Goal: Task Accomplishment & Management: Use online tool/utility

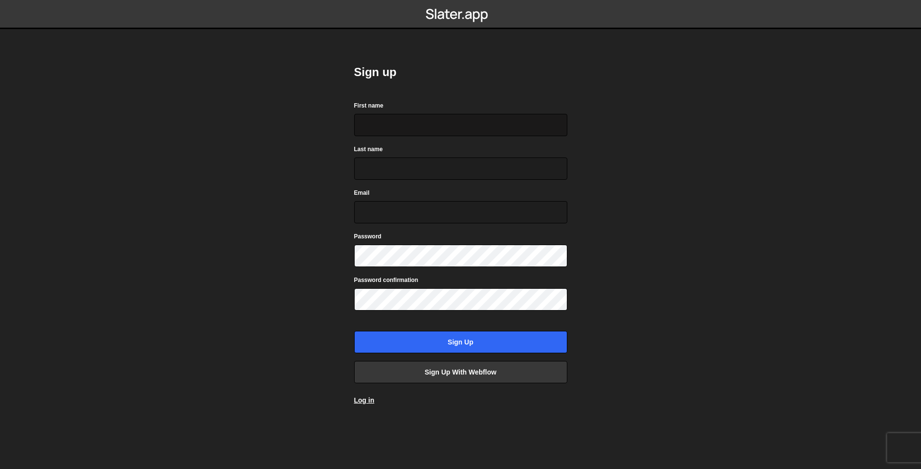
drag, startPoint x: 421, startPoint y: 139, endPoint x: 419, endPoint y: 129, distance: 9.4
click at [421, 138] on form "First name Last name Email Password Password confirmation Sign up" at bounding box center [460, 226] width 213 height 253
click at [419, 129] on input "First name" at bounding box center [460, 125] width 213 height 22
type input "Nathan"
type input "Nicholls"
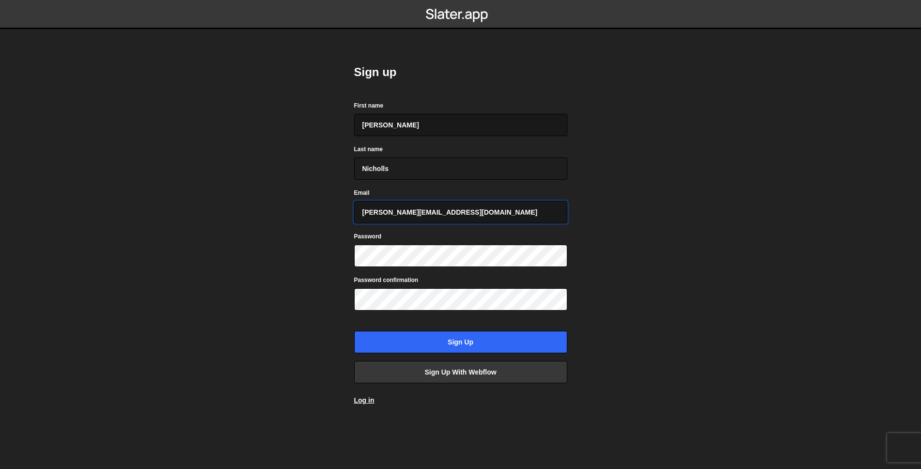
type input "nathan@ikigai.je"
click at [458, 342] on input "Sign up" at bounding box center [460, 342] width 213 height 22
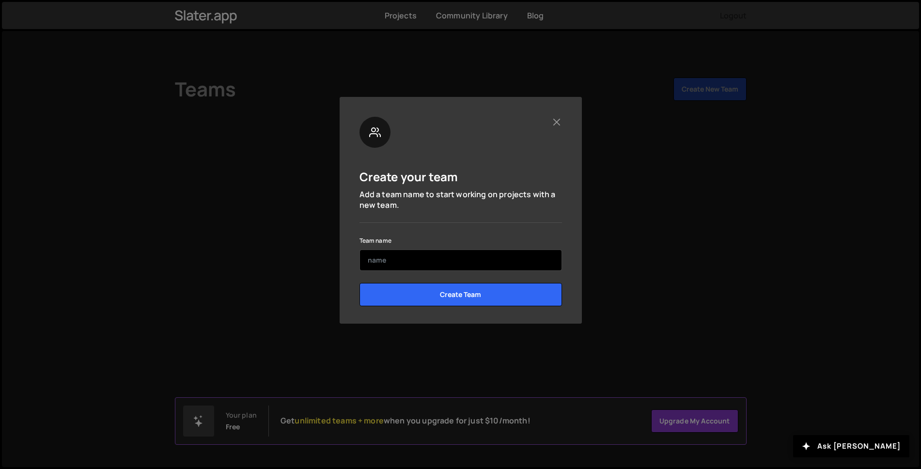
click at [414, 264] on input "text" at bounding box center [460, 259] width 202 height 21
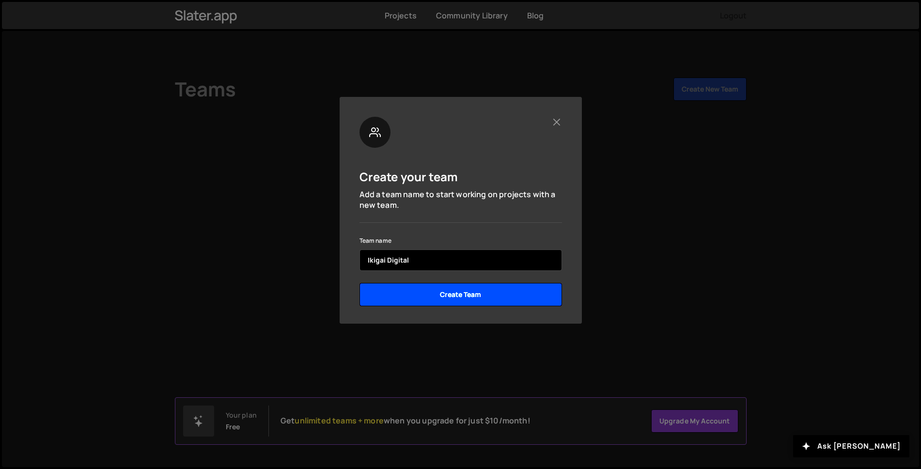
type input "Ikigai Digital"
click at [497, 299] on input "Create Team" at bounding box center [460, 294] width 202 height 23
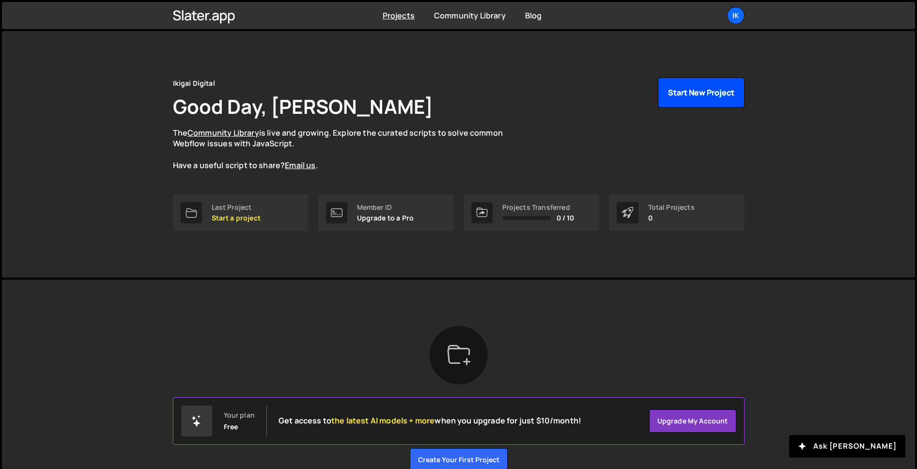
click at [726, 92] on button "Start New Project" at bounding box center [701, 92] width 87 height 30
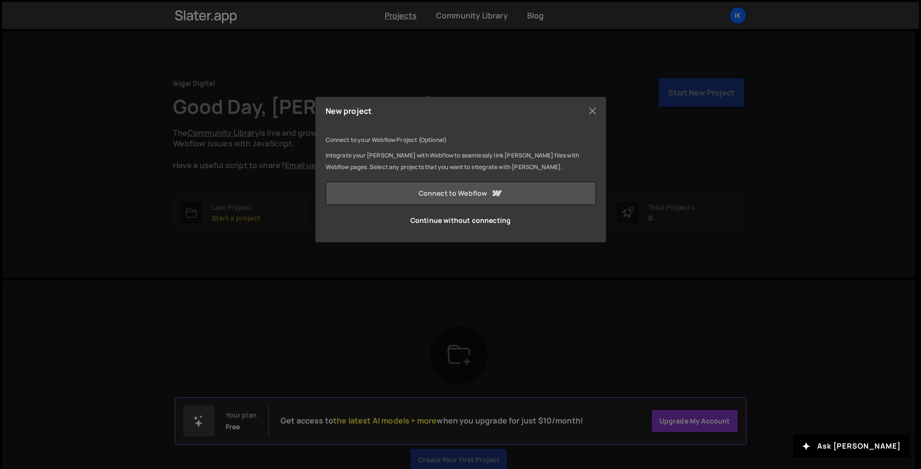
click at [426, 191] on link "Connect to Webflow" at bounding box center [460, 193] width 270 height 23
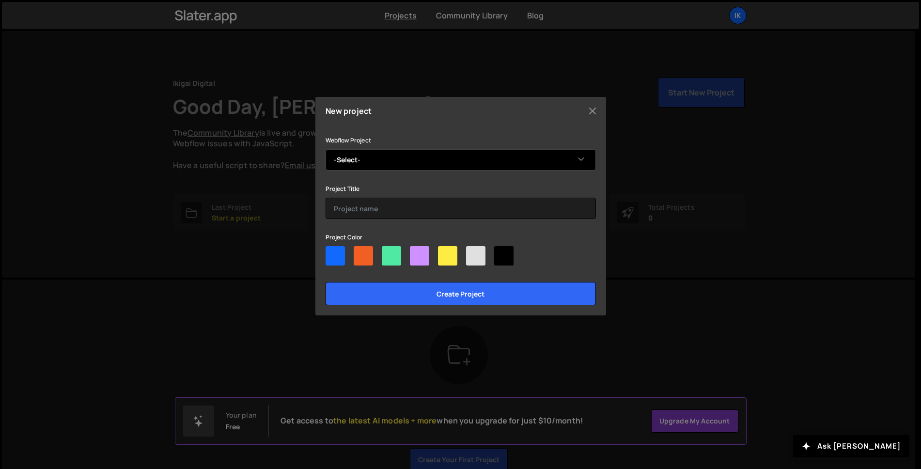
click at [423, 163] on select "-Select- Ikigai Template" at bounding box center [460, 159] width 270 height 21
select select "671d616406c39397bc6b8e4f"
click at [325, 149] on select "-Select- Ikigai Template" at bounding box center [460, 159] width 270 height 21
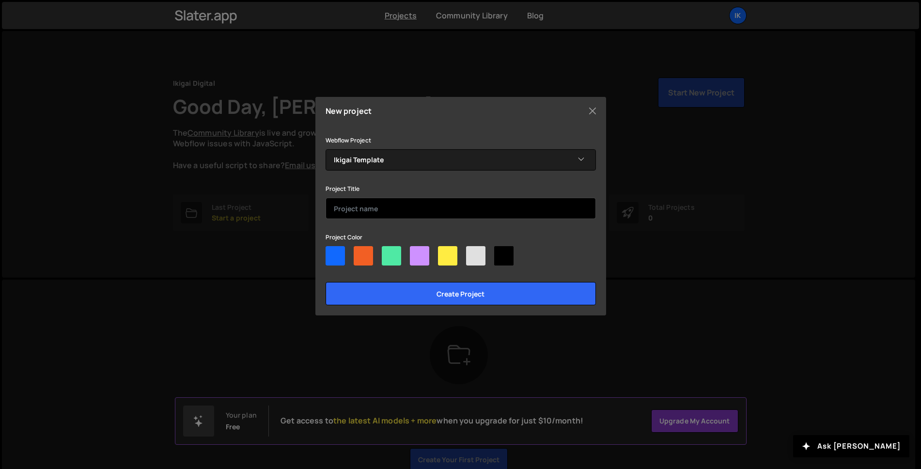
click at [401, 209] on input "text" at bounding box center [460, 208] width 270 height 21
type input "Ikigai Website"
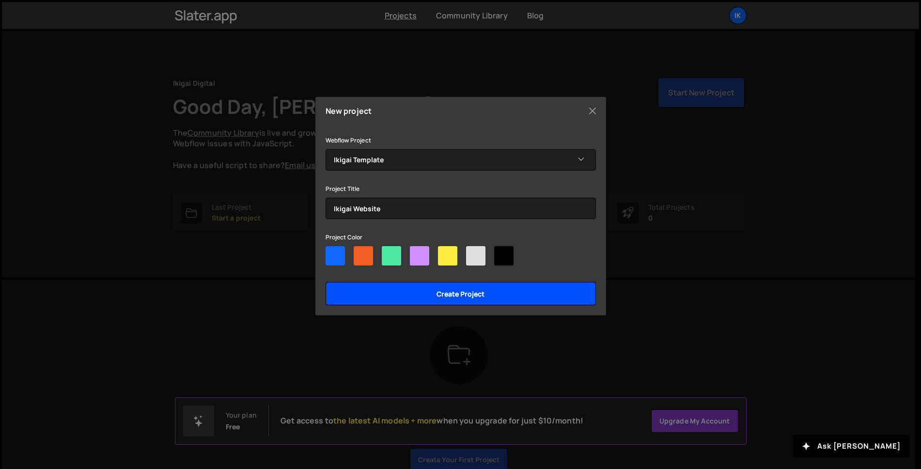
drag, startPoint x: 390, startPoint y: 254, endPoint x: 404, endPoint y: 284, distance: 32.7
click at [390, 254] on div at bounding box center [391, 255] width 19 height 19
click at [388, 252] on input"] "radio" at bounding box center [385, 249] width 6 height 6
radio input"] "true"
click at [416, 298] on input "Create project" at bounding box center [460, 293] width 270 height 23
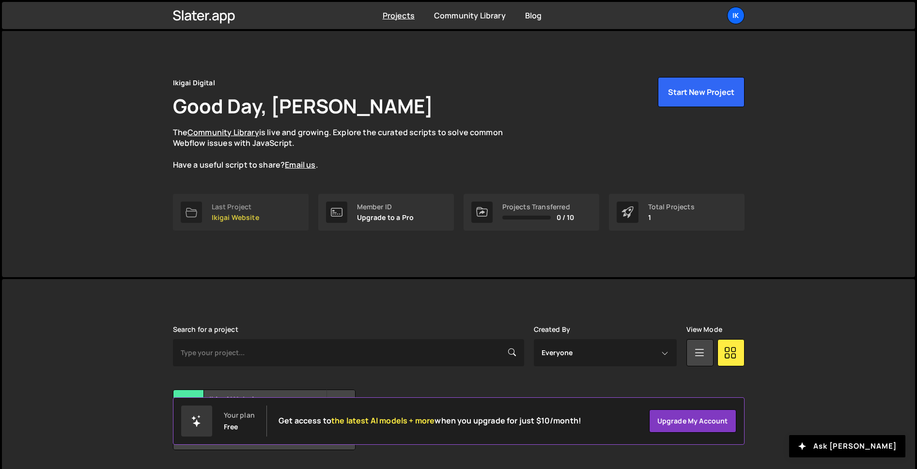
click at [232, 216] on p "Ikigai Website" at bounding box center [235, 218] width 47 height 8
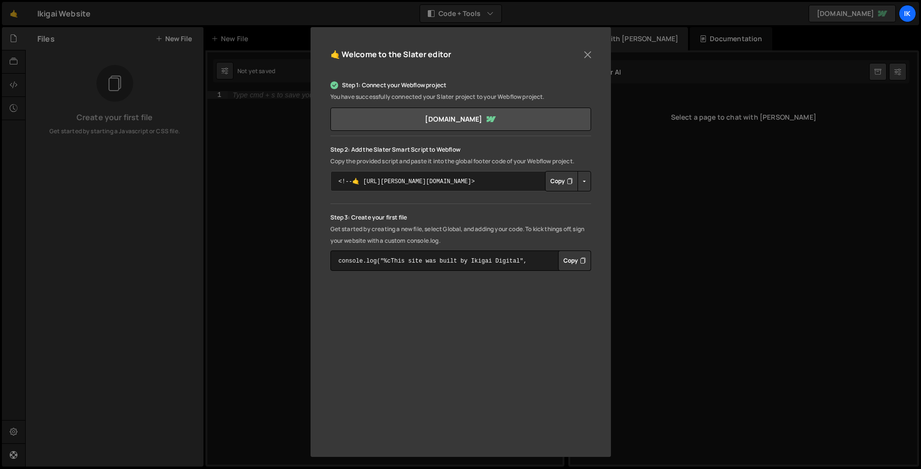
scroll to position [83, 0]
click at [552, 179] on button "Copy" at bounding box center [561, 180] width 33 height 20
click at [587, 52] on button "Close" at bounding box center [587, 53] width 15 height 15
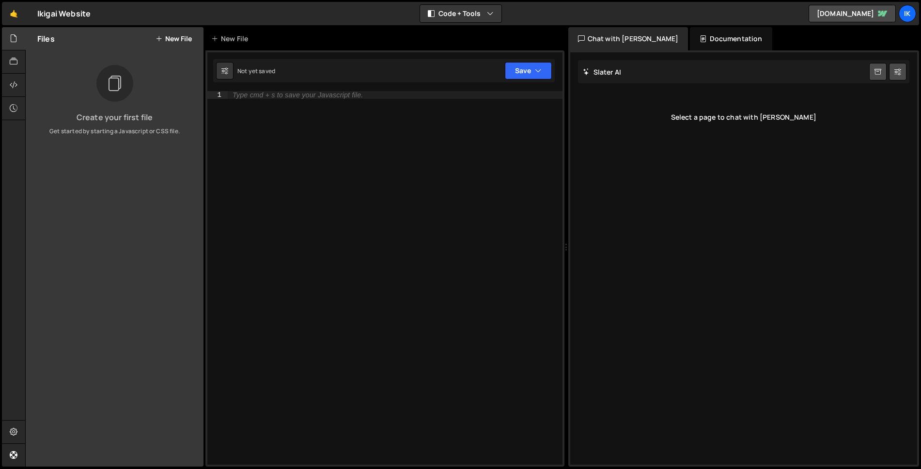
click at [165, 40] on button "New File" at bounding box center [173, 39] width 36 height 8
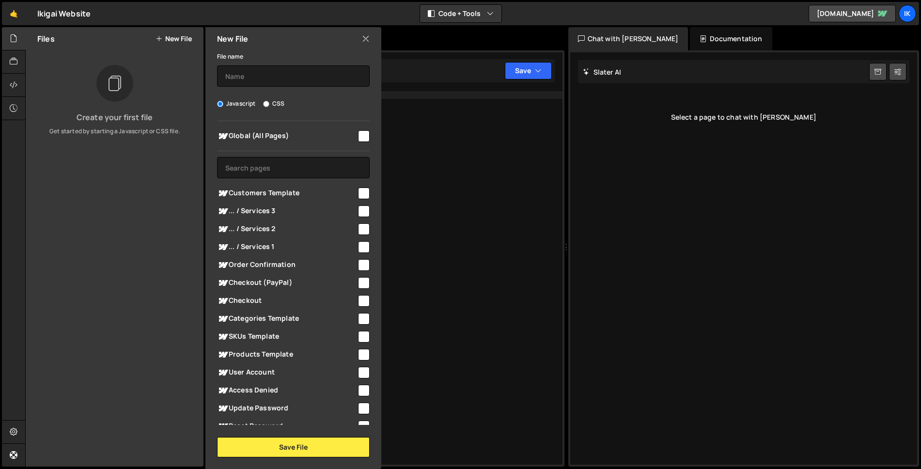
click at [291, 143] on div "Global (All Pages)" at bounding box center [293, 136] width 153 height 18
click at [353, 142] on div "Global (All Pages)" at bounding box center [293, 136] width 153 height 18
click at [358, 133] on input "checkbox" at bounding box center [364, 136] width 12 height 12
click at [285, 446] on button "Save File" at bounding box center [293, 447] width 153 height 20
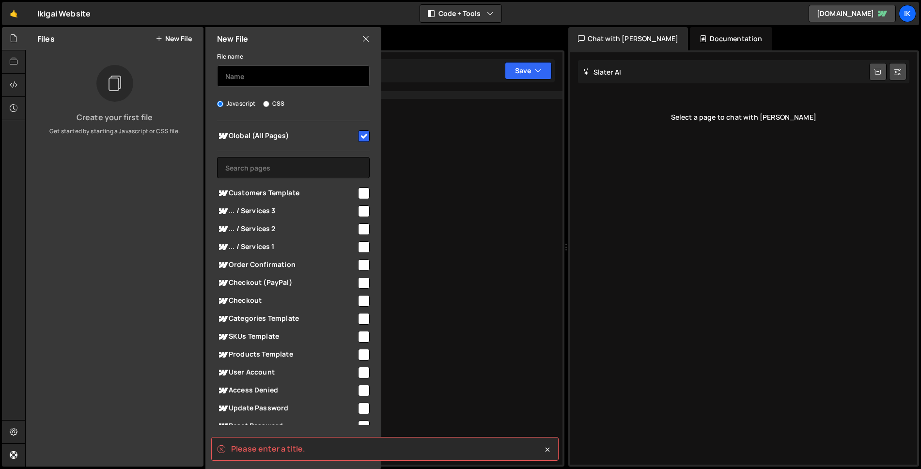
click at [270, 73] on input "text" at bounding box center [293, 75] width 153 height 21
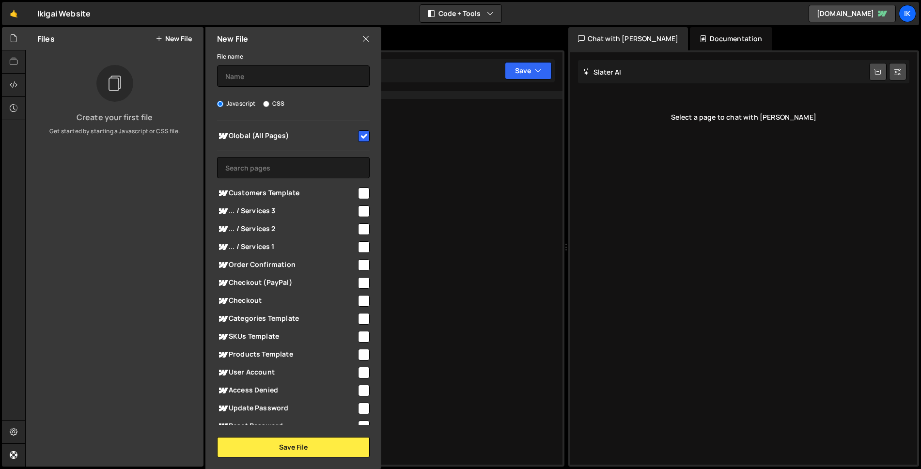
click at [174, 38] on button "New File" at bounding box center [173, 39] width 36 height 8
checkbox input "false"
click at [235, 71] on input "text" at bounding box center [293, 75] width 153 height 21
type input "index.js"
drag, startPoint x: 352, startPoint y: 142, endPoint x: 356, endPoint y: 140, distance: 5.2
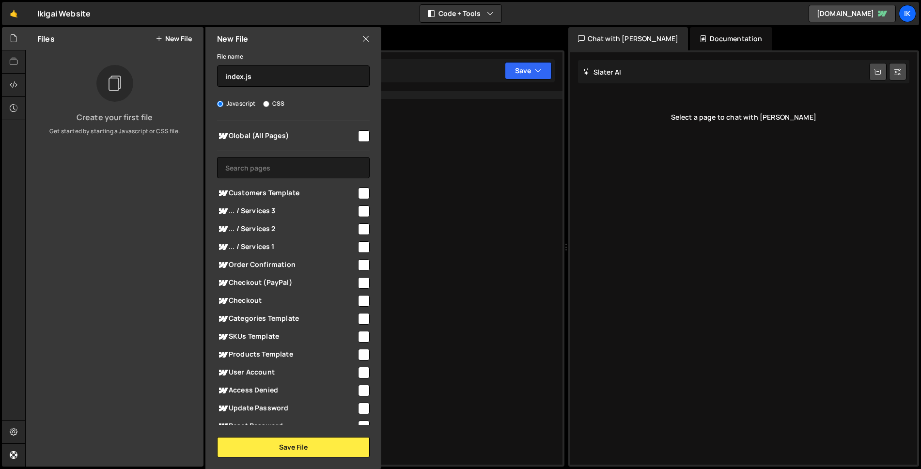
click at [356, 140] on div "Global (All Pages)" at bounding box center [293, 136] width 153 height 18
click at [359, 138] on input "checkbox" at bounding box center [364, 136] width 12 height 12
checkbox input "true"
click at [266, 450] on button "Save File" at bounding box center [293, 447] width 153 height 20
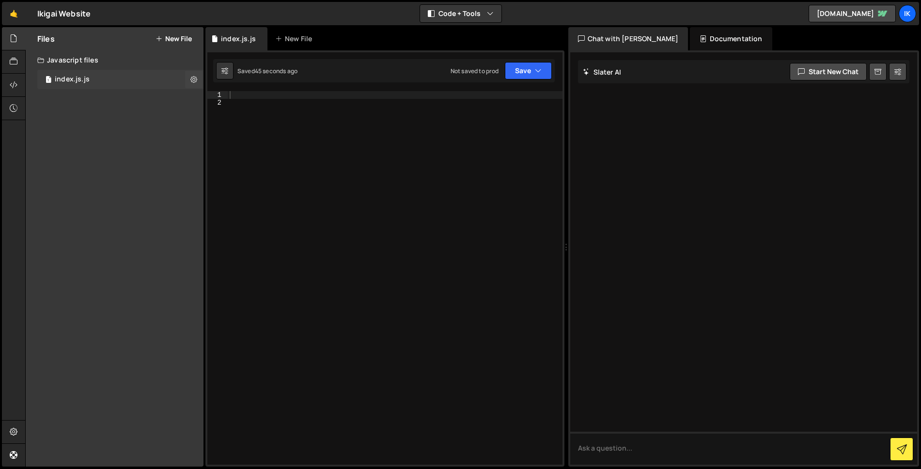
click at [72, 78] on div "index.js.js" at bounding box center [72, 79] width 35 height 9
click at [247, 107] on div at bounding box center [395, 285] width 335 height 389
click at [115, 77] on div "1 index.js.js 0" at bounding box center [120, 79] width 166 height 19
click at [161, 35] on icon at bounding box center [158, 39] width 7 height 8
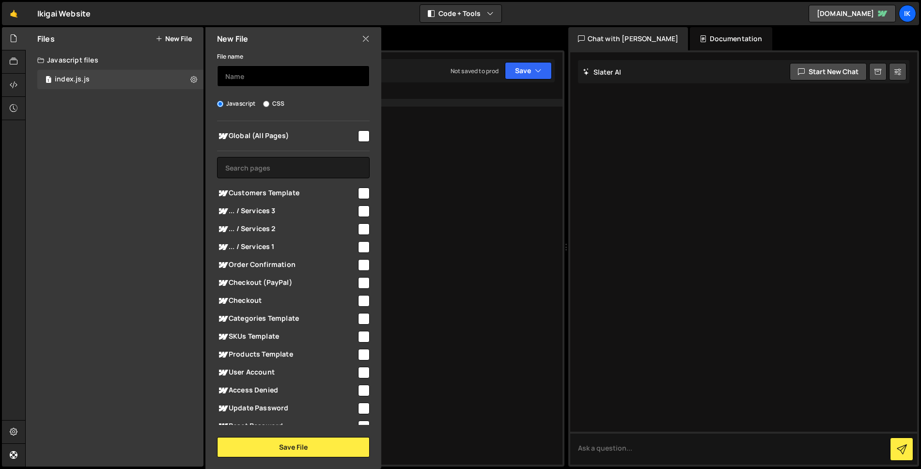
click at [250, 77] on input "text" at bounding box center [293, 75] width 153 height 21
type input "dynamic-current-year"
click at [360, 138] on input "checkbox" at bounding box center [364, 136] width 12 height 12
checkbox input "true"
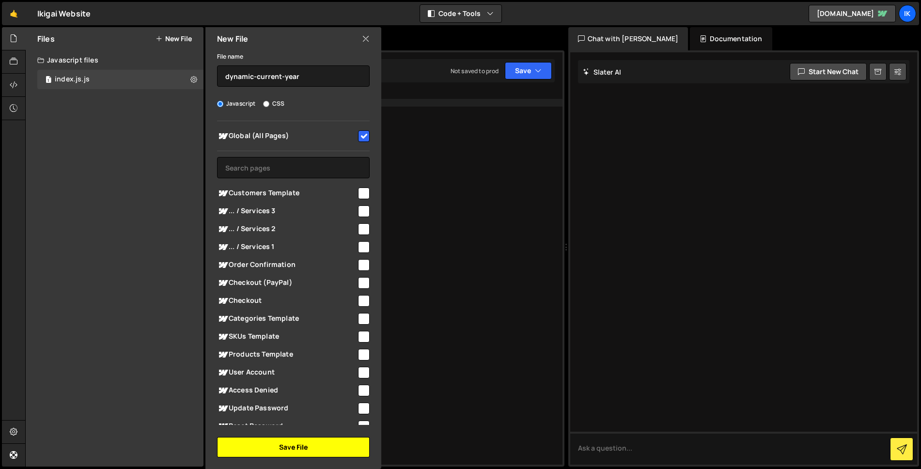
click at [314, 445] on button "Save File" at bounding box center [293, 447] width 153 height 20
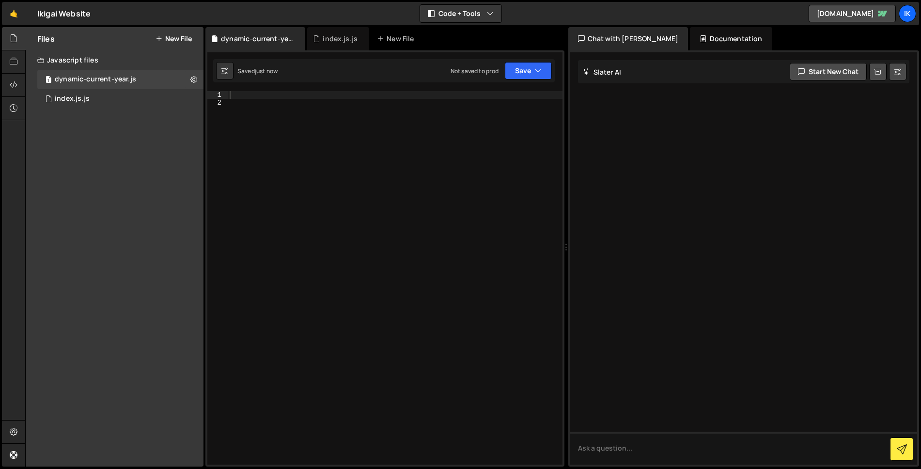
click at [304, 123] on div at bounding box center [395, 285] width 335 height 389
paste textarea "});"
type textarea "});"
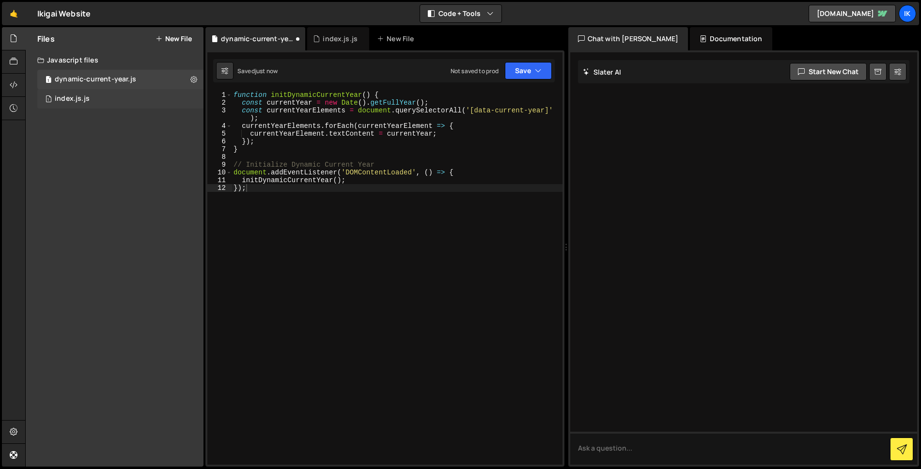
click at [85, 100] on div "index.js.js" at bounding box center [72, 98] width 35 height 9
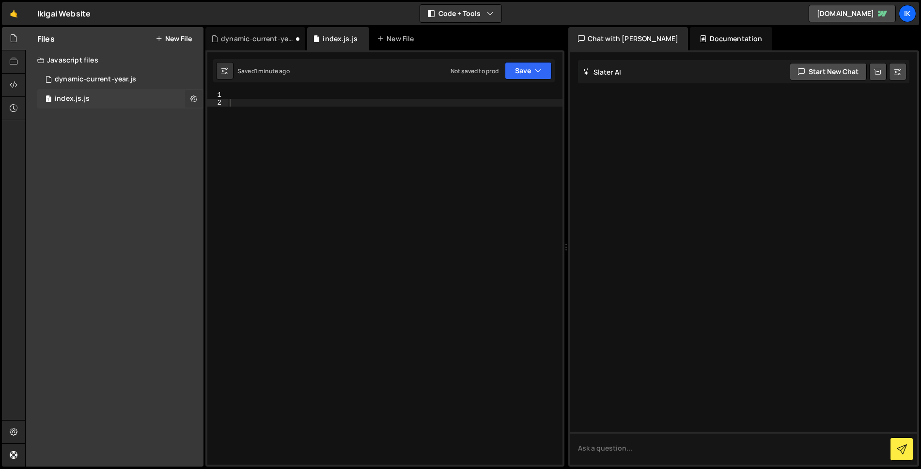
click at [188, 100] on button at bounding box center [193, 98] width 17 height 17
type input "index.js"
radio input "true"
checkbox input "true"
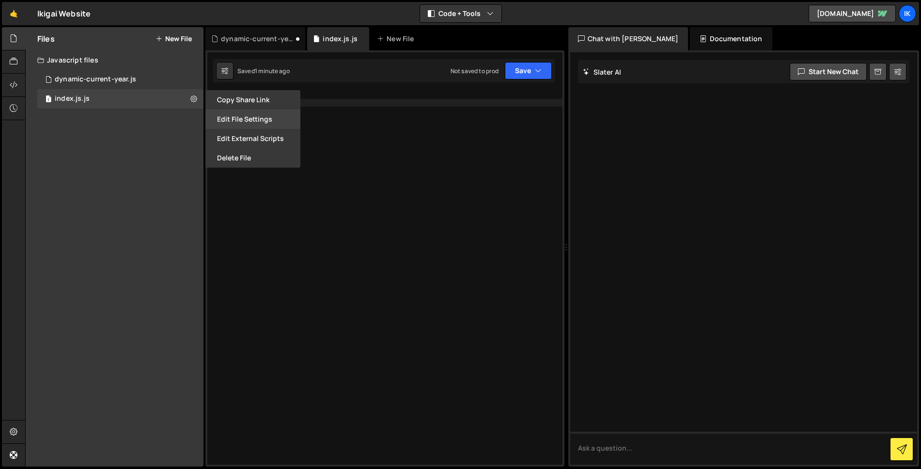
click at [236, 120] on button "Edit File Settings" at bounding box center [252, 118] width 95 height 19
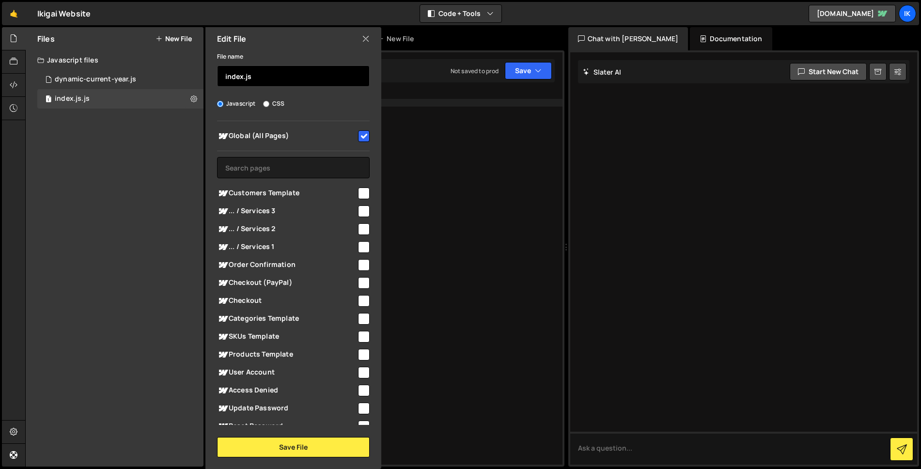
drag, startPoint x: 248, startPoint y: 77, endPoint x: 256, endPoint y: 77, distance: 7.3
click at [250, 76] on input "index.js" at bounding box center [293, 75] width 153 height 21
type input "index"
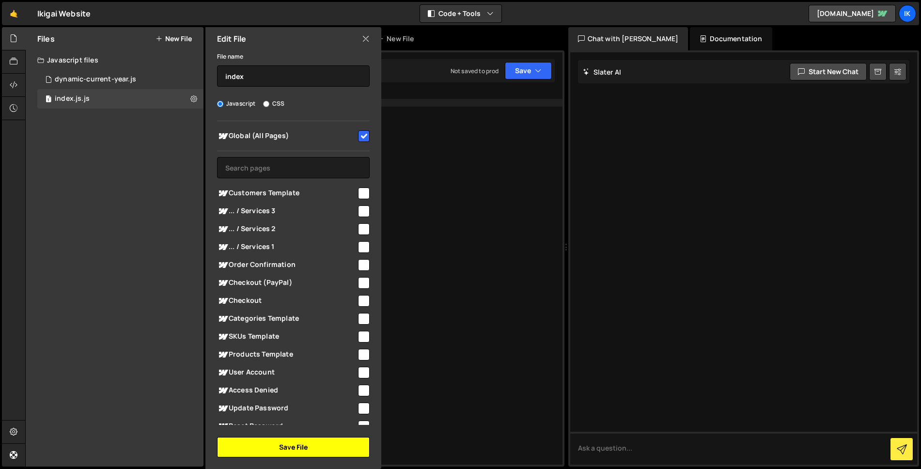
click at [271, 446] on button "Save File" at bounding box center [293, 447] width 153 height 20
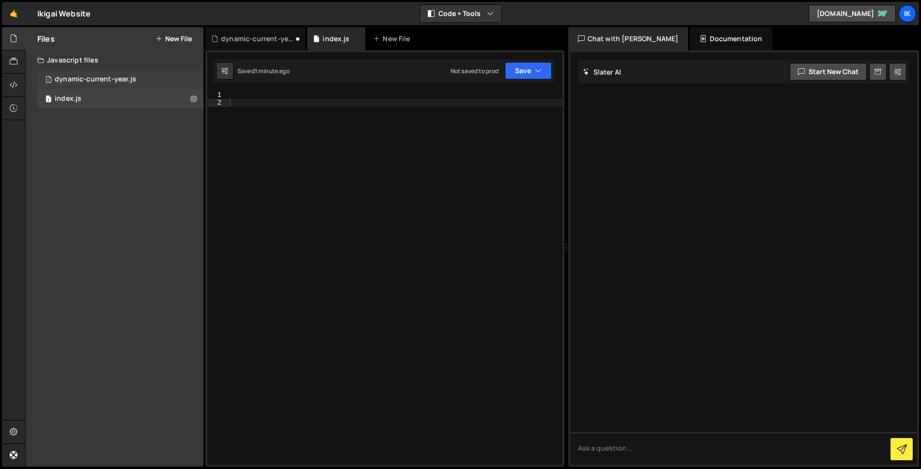
click at [68, 77] on div "dynamic-current-year.js" at bounding box center [95, 79] width 81 height 9
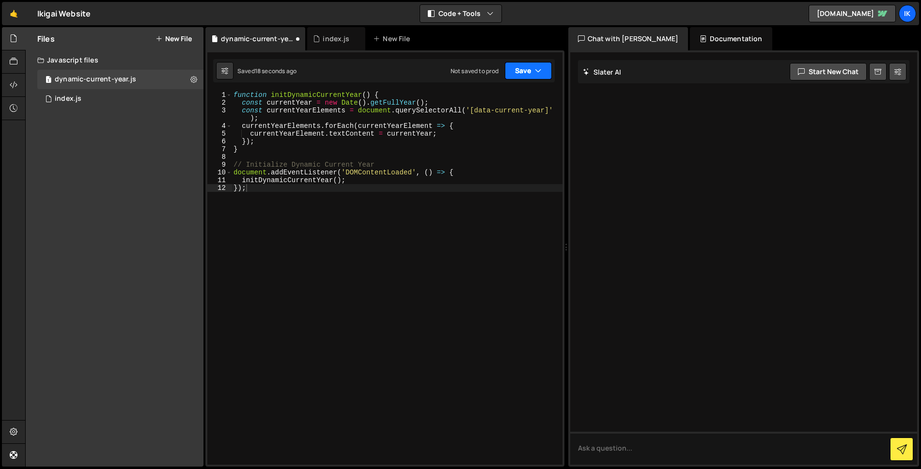
click at [530, 70] on button "Save" at bounding box center [528, 70] width 47 height 17
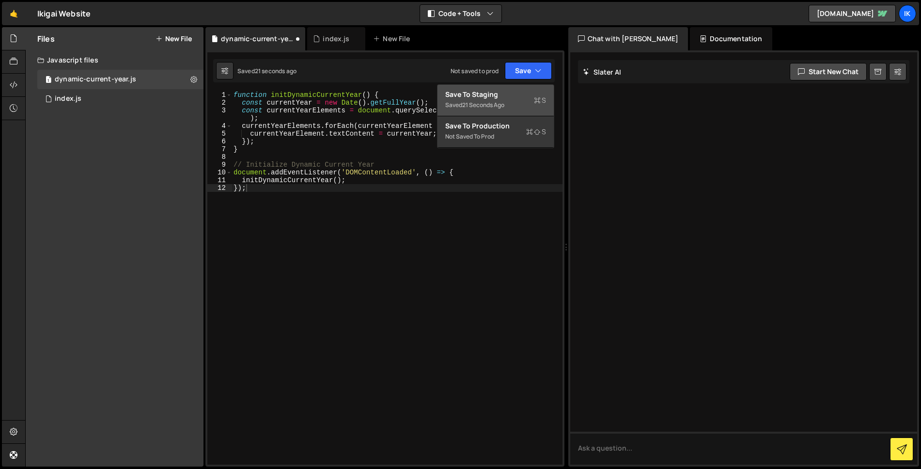
click at [484, 102] on div "21 seconds ago" at bounding box center [483, 105] width 42 height 8
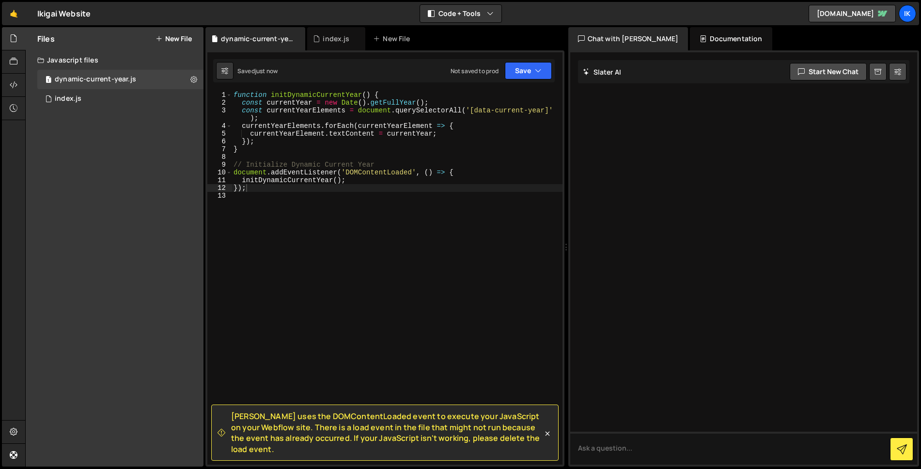
click at [265, 208] on div "function initDynamicCurrentYear ( ) { const currentYear = new Date ( ) . getFul…" at bounding box center [396, 285] width 331 height 389
click at [348, 179] on div "function initDynamicCurrentYear ( ) { const currentYear = new Date ( ) . getFul…" at bounding box center [396, 285] width 331 height 389
type textarea "initDynamicCurrentYear();"
click at [453, 16] on button "Code + Tools" at bounding box center [460, 13] width 81 height 17
drag, startPoint x: 305, startPoint y: 5, endPoint x: 262, endPoint y: 31, distance: 49.3
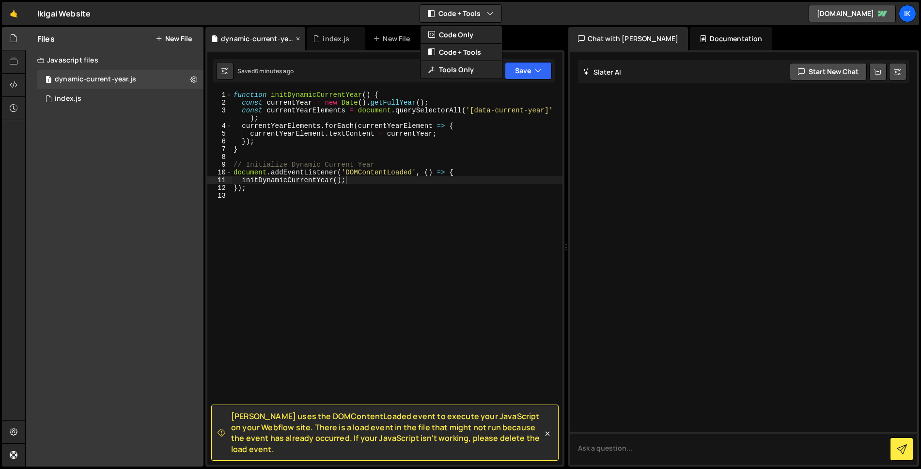
click at [305, 5] on div "🤙 Ikigai Website ⚠️ Code is being edited in another browser Code + Tools Code O…" at bounding box center [460, 13] width 917 height 23
click at [92, 99] on div "1 index.js 0" at bounding box center [120, 98] width 166 height 19
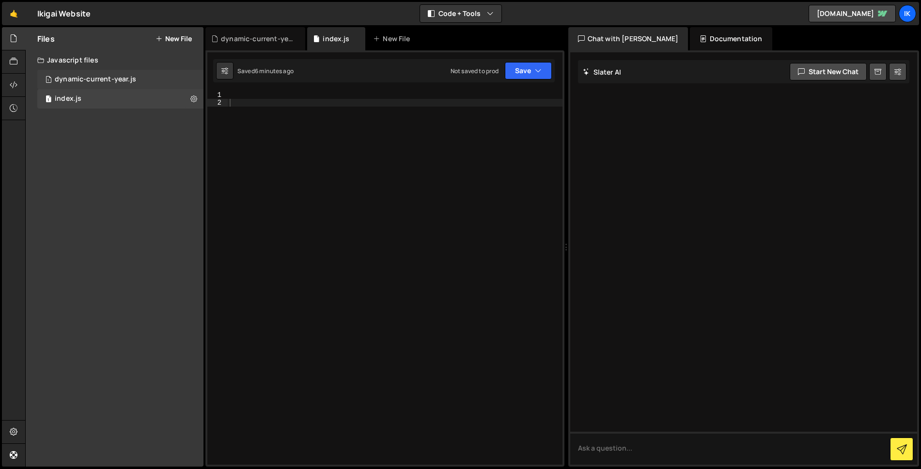
click at [90, 76] on div "dynamic-current-year.js" at bounding box center [95, 79] width 81 height 9
